Goal: Navigation & Orientation: Find specific page/section

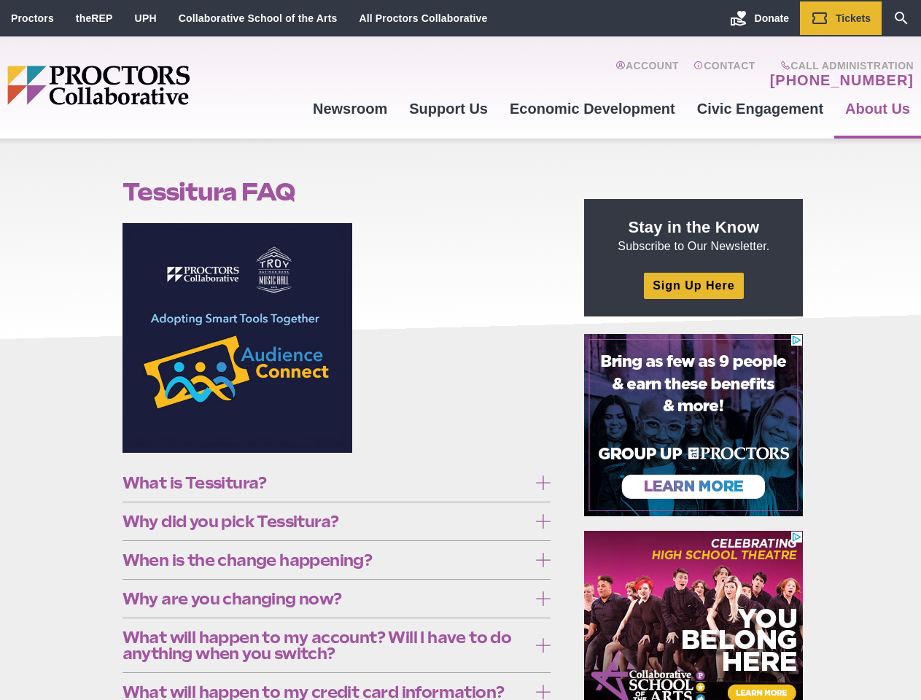
click at [460, 350] on figure at bounding box center [337, 343] width 429 height 241
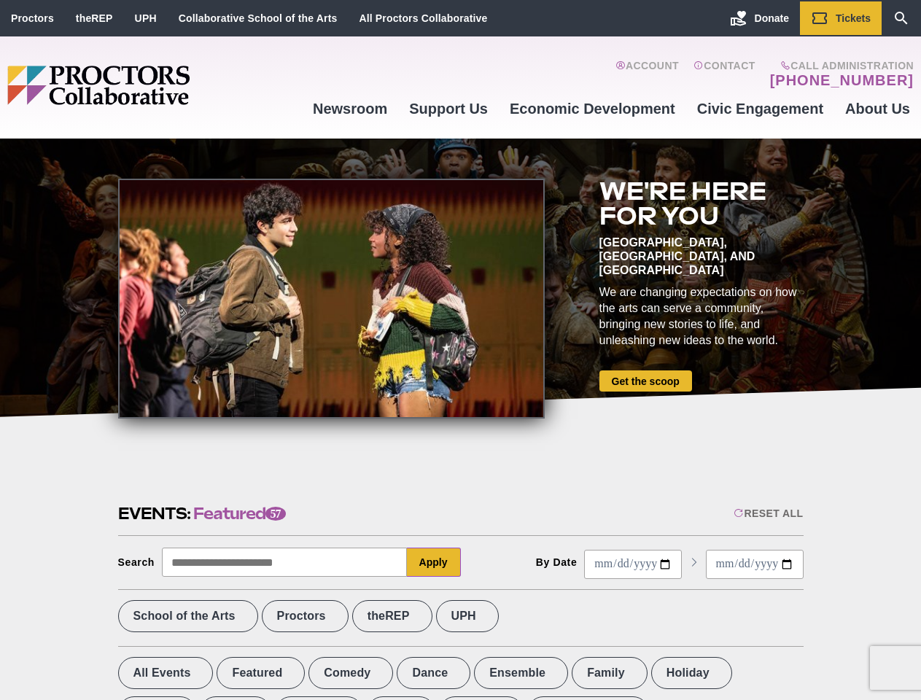
click at [460, 350] on div at bounding box center [331, 299] width 427 height 240
click at [767, 513] on div "Reset All" at bounding box center [768, 514] width 69 height 12
click at [434, 562] on button "Apply" at bounding box center [434, 562] width 54 height 29
